Goal: Navigation & Orientation: Understand site structure

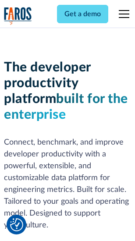
scroll to position [132, 0]
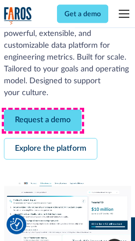
click at [43, 121] on link "Request a demo" at bounding box center [42, 120] width 77 height 21
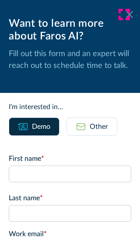
click at [126, 14] on icon at bounding box center [129, 14] width 7 height 7
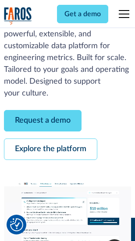
scroll to position [160, 0]
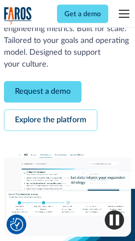
click at [50, 121] on link "Explore the platform" at bounding box center [50, 120] width 93 height 21
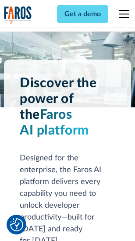
scroll to position [6671, 0]
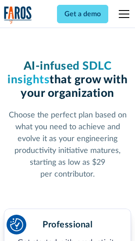
scroll to position [1391, 0]
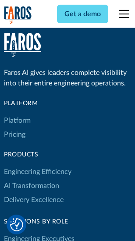
click at [17, 120] on link "Platform" at bounding box center [17, 120] width 27 height 14
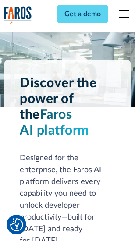
scroll to position [6952, 0]
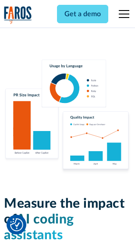
scroll to position [5468, 0]
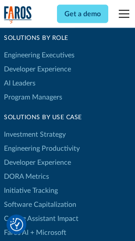
click at [26, 169] on link "DORA Metrics" at bounding box center [26, 176] width 45 height 14
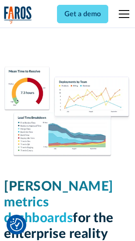
scroll to position [3879, 0]
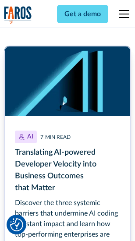
scroll to position [3966, 0]
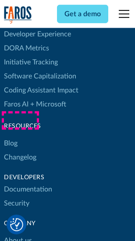
click at [20, 150] on link "Changelog" at bounding box center [20, 157] width 32 height 14
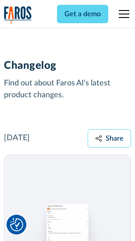
scroll to position [10737, 0]
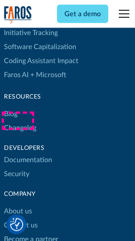
click at [18, 204] on link "About us" at bounding box center [18, 211] width 28 height 14
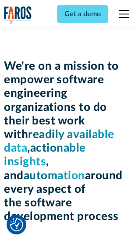
scroll to position [3030, 0]
